Goal: Information Seeking & Learning: Learn about a topic

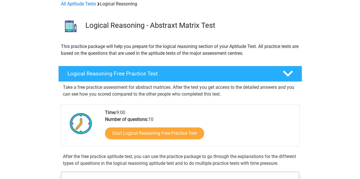
scroll to position [28, 0]
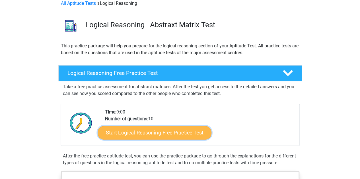
click at [156, 132] on link "Start Logical Reasoning Free Practice Test" at bounding box center [155, 133] width 114 height 14
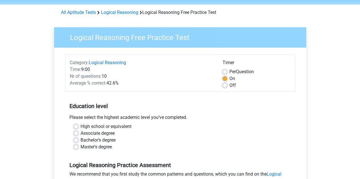
scroll to position [28, 0]
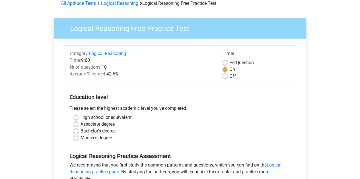
click at [79, 120] on div "High school or equivalent" at bounding box center [180, 117] width 213 height 7
click at [80, 117] on label "High school or equivalent" at bounding box center [105, 117] width 51 height 7
click at [76, 117] on input "High school or equivalent" at bounding box center [76, 117] width 5 height 6
radio input "true"
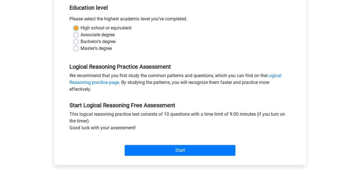
scroll to position [142, 0]
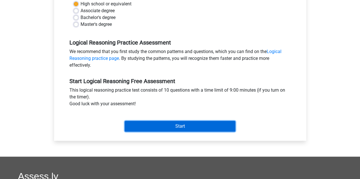
click at [190, 124] on input "Start" at bounding box center [180, 126] width 111 height 11
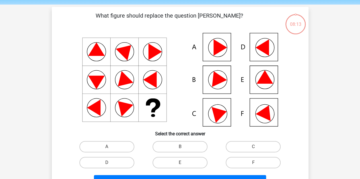
scroll to position [28, 0]
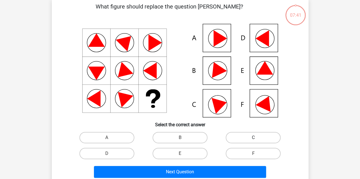
click at [252, 137] on label "C" at bounding box center [252, 137] width 55 height 11
click at [253, 138] on input "C" at bounding box center [255, 140] width 4 height 4
radio input "true"
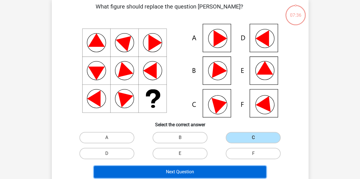
click at [185, 173] on button "Next Question" at bounding box center [180, 172] width 172 height 12
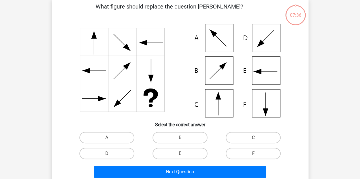
scroll to position [26, 0]
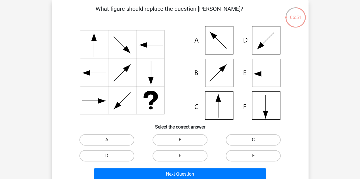
click at [239, 142] on label "C" at bounding box center [252, 139] width 55 height 11
click at [253, 142] on input "C" at bounding box center [255, 142] width 4 height 4
radio input "true"
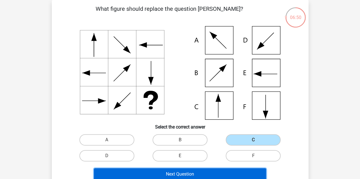
click at [205, 173] on button "Next Question" at bounding box center [180, 175] width 172 height 12
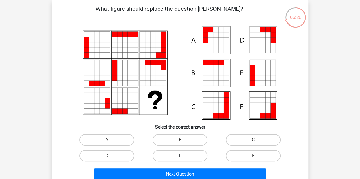
click at [189, 156] on label "E" at bounding box center [179, 155] width 55 height 11
click at [183, 156] on input "E" at bounding box center [182, 158] width 4 height 4
radio input "true"
click at [125, 142] on label "A" at bounding box center [106, 139] width 55 height 11
click at [110, 142] on input "A" at bounding box center [109, 142] width 4 height 4
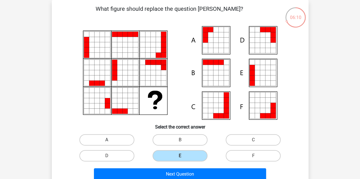
radio input "true"
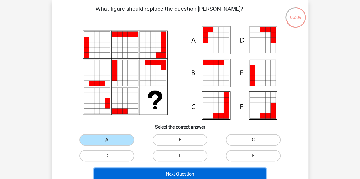
click at [129, 172] on button "Next Question" at bounding box center [180, 175] width 172 height 12
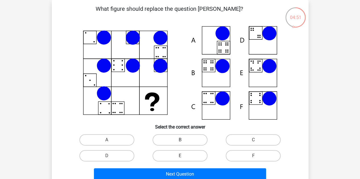
click at [190, 141] on label "B" at bounding box center [179, 139] width 55 height 11
click at [183, 141] on input "B" at bounding box center [182, 142] width 4 height 4
radio input "true"
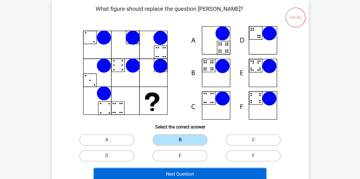
click at [174, 173] on button "Next Question" at bounding box center [180, 175] width 172 height 12
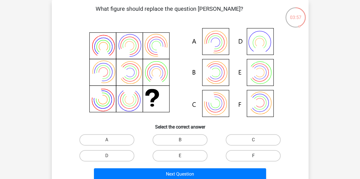
click at [238, 155] on label "F" at bounding box center [252, 155] width 55 height 11
click at [253, 156] on input "F" at bounding box center [255, 158] width 4 height 4
radio input "true"
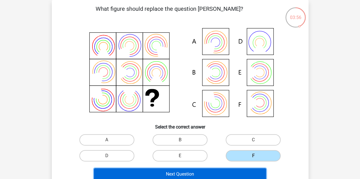
click at [220, 173] on button "Next Question" at bounding box center [180, 175] width 172 height 12
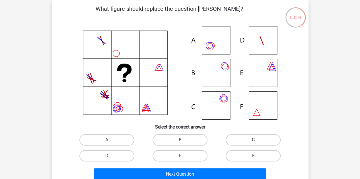
click at [234, 138] on label "C" at bounding box center [252, 139] width 55 height 11
click at [253, 140] on input "C" at bounding box center [255, 142] width 4 height 4
radio input "true"
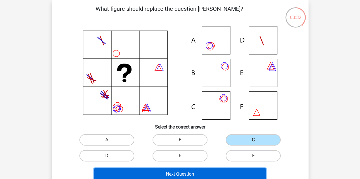
click at [197, 171] on button "Next Question" at bounding box center [180, 175] width 172 height 12
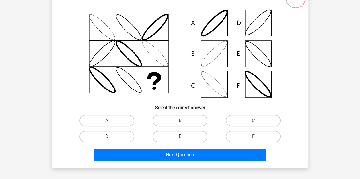
scroll to position [55, 0]
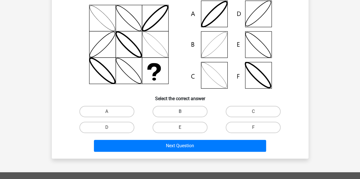
click at [177, 111] on label "B" at bounding box center [179, 111] width 55 height 11
click at [180, 112] on input "B" at bounding box center [182, 114] width 4 height 4
radio input "true"
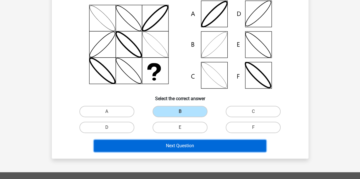
click at [172, 141] on button "Next Question" at bounding box center [180, 146] width 172 height 12
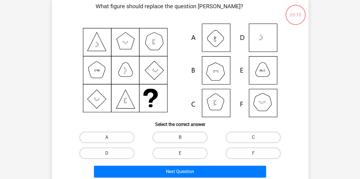
scroll to position [26, 0]
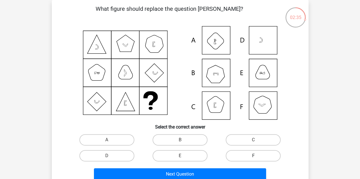
click at [233, 155] on label "F" at bounding box center [252, 155] width 55 height 11
click at [253, 156] on input "F" at bounding box center [255, 158] width 4 height 4
radio input "true"
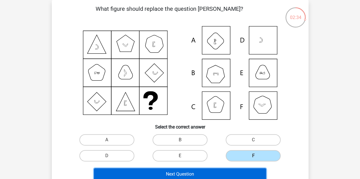
click at [203, 176] on button "Next Question" at bounding box center [180, 175] width 172 height 12
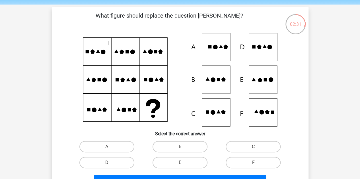
scroll to position [28, 0]
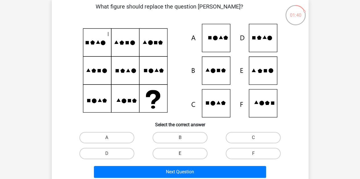
click at [171, 155] on label "E" at bounding box center [179, 153] width 55 height 11
click at [180, 155] on input "E" at bounding box center [182, 156] width 4 height 4
radio input "true"
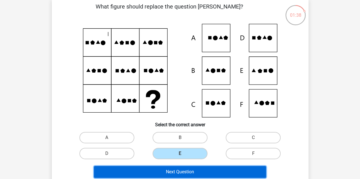
click at [168, 173] on button "Next Question" at bounding box center [180, 172] width 172 height 12
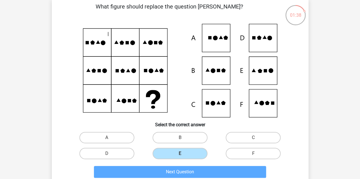
scroll to position [26, 0]
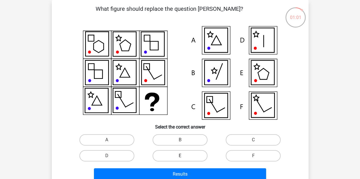
click at [177, 155] on label "E" at bounding box center [179, 155] width 55 height 11
click at [180, 156] on input "E" at bounding box center [182, 158] width 4 height 4
radio input "true"
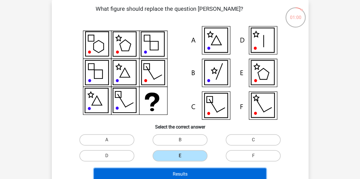
click at [178, 174] on button "Results" at bounding box center [180, 175] width 172 height 12
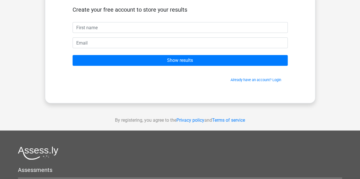
scroll to position [57, 0]
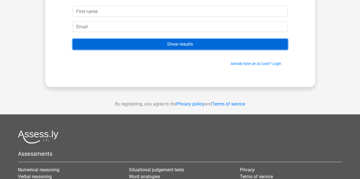
click at [198, 45] on input "Show results" at bounding box center [179, 44] width 215 height 11
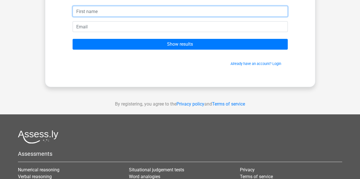
scroll to position [0, 0]
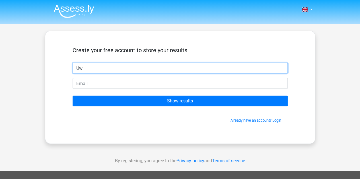
type input "U"
type input "Rudi Voller"
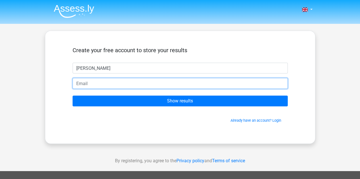
click at [162, 82] on input "email" at bounding box center [179, 83] width 215 height 11
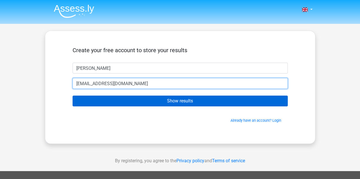
type input "caughtbrand@gmx.de"
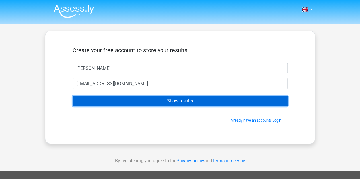
click at [201, 102] on input "Show results" at bounding box center [179, 101] width 215 height 11
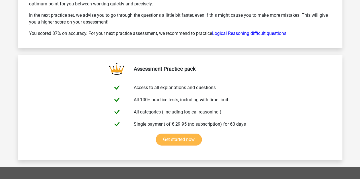
scroll to position [966, 0]
